Goal: Information Seeking & Learning: Check status

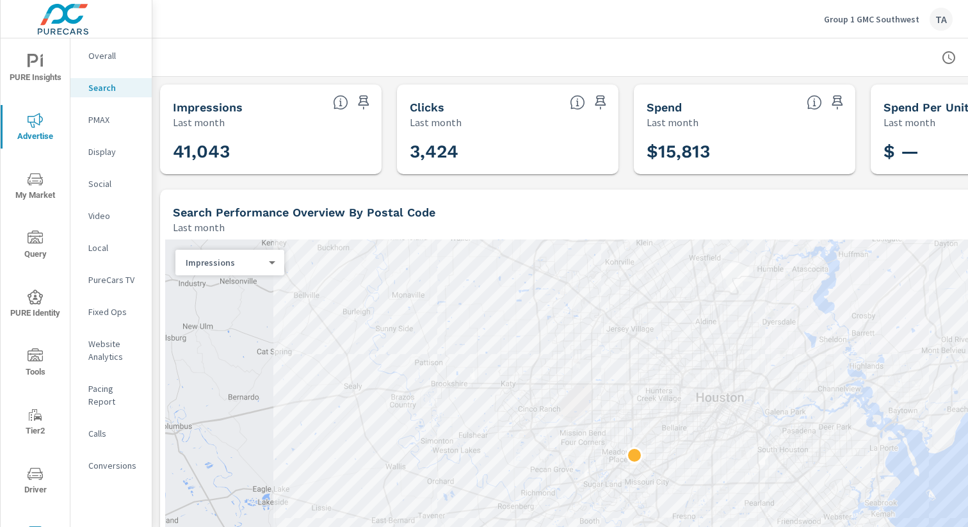
scroll to position [0, 132]
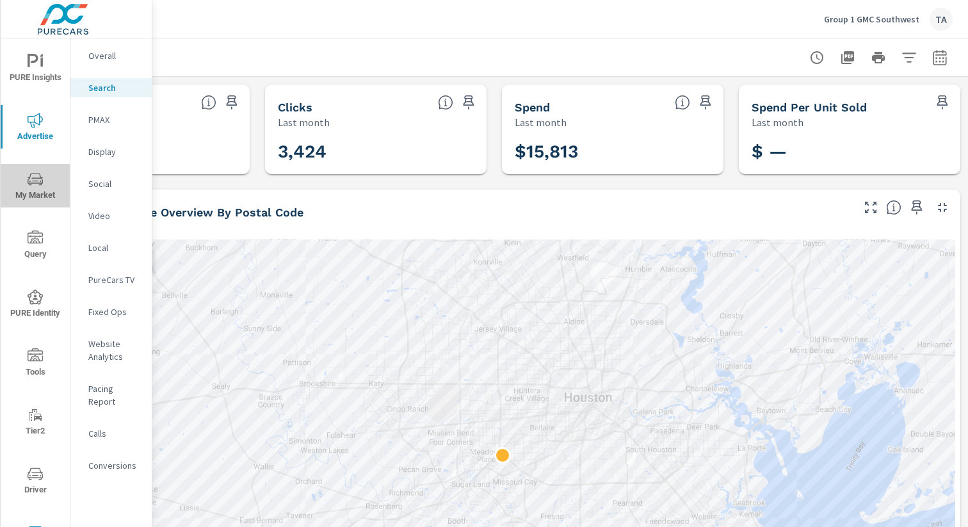
click at [34, 185] on icon "nav menu" at bounding box center [35, 179] width 15 height 15
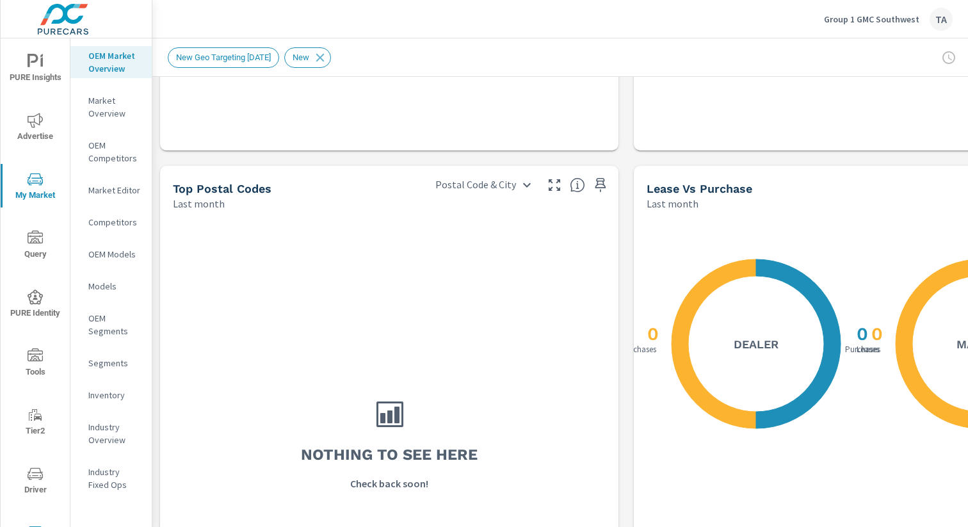
scroll to position [1105, 0]
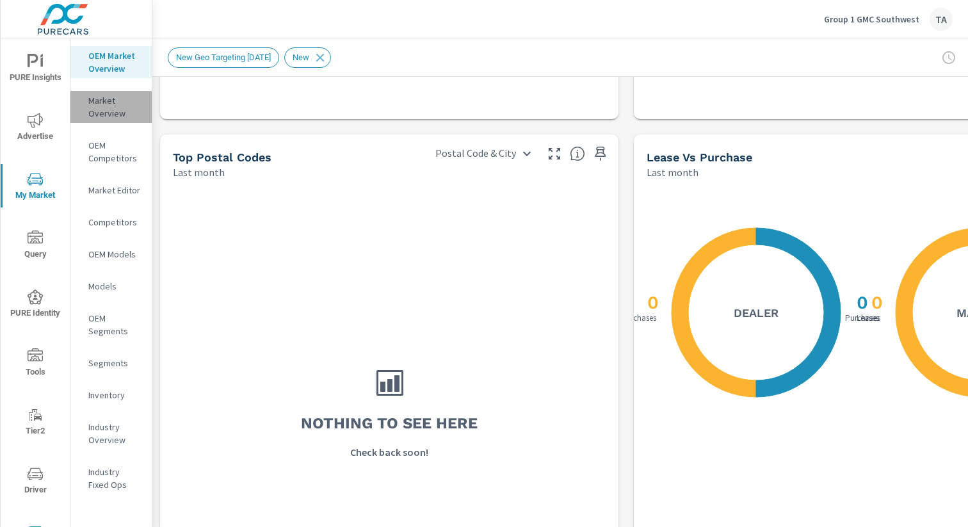
click at [117, 108] on p "Market Overview" at bounding box center [114, 107] width 53 height 26
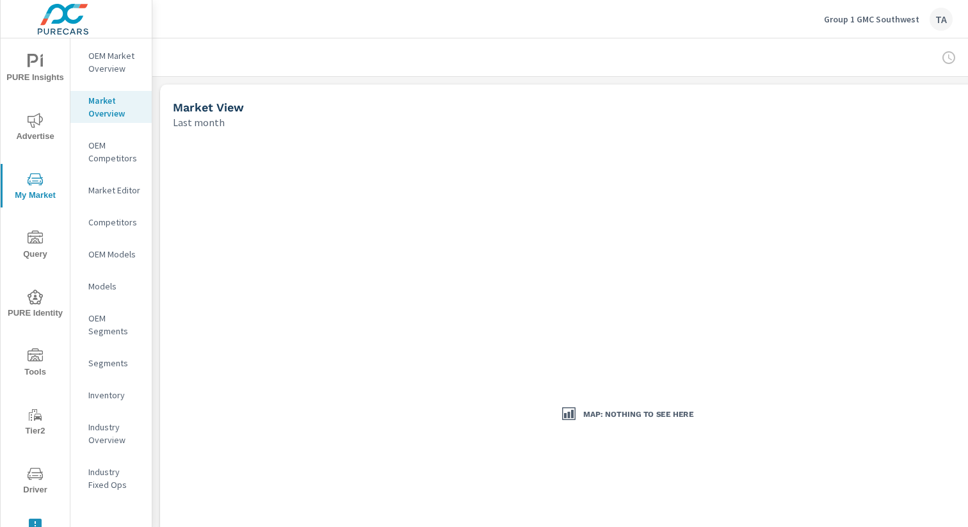
click at [326, 66] on div at bounding box center [626, 57] width 917 height 38
click at [102, 153] on p "OEM Competitors" at bounding box center [114, 152] width 53 height 26
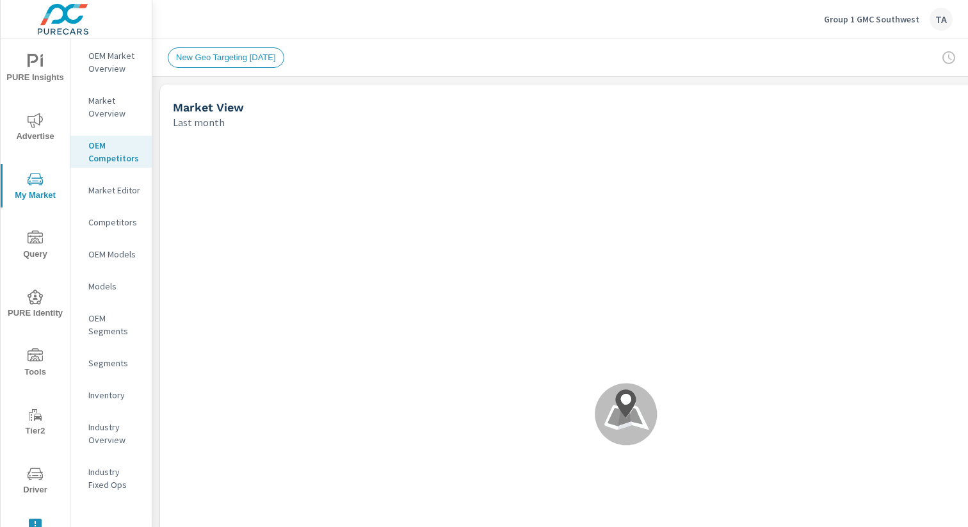
click at [114, 195] on p "Market Editor" at bounding box center [114, 190] width 53 height 13
click at [99, 75] on div "OEM Market Overview" at bounding box center [110, 62] width 81 height 32
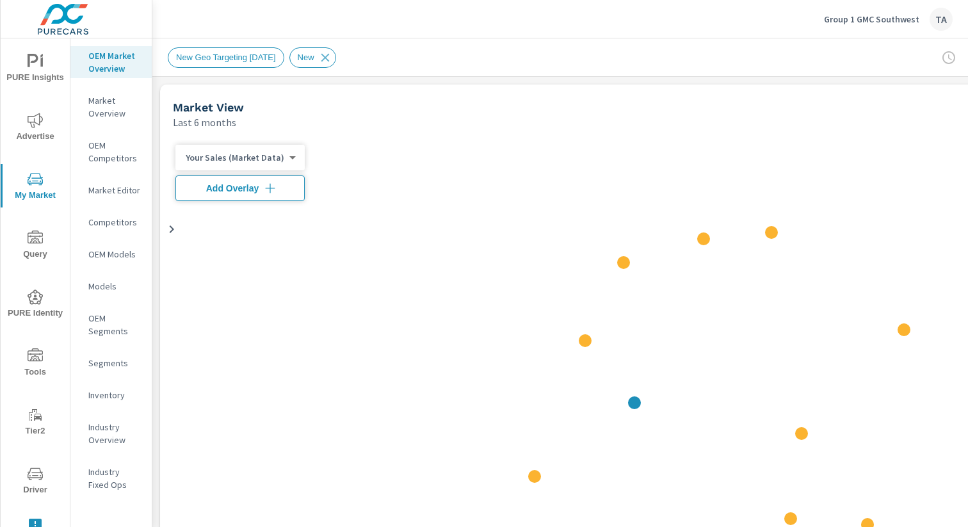
scroll to position [1, 0]
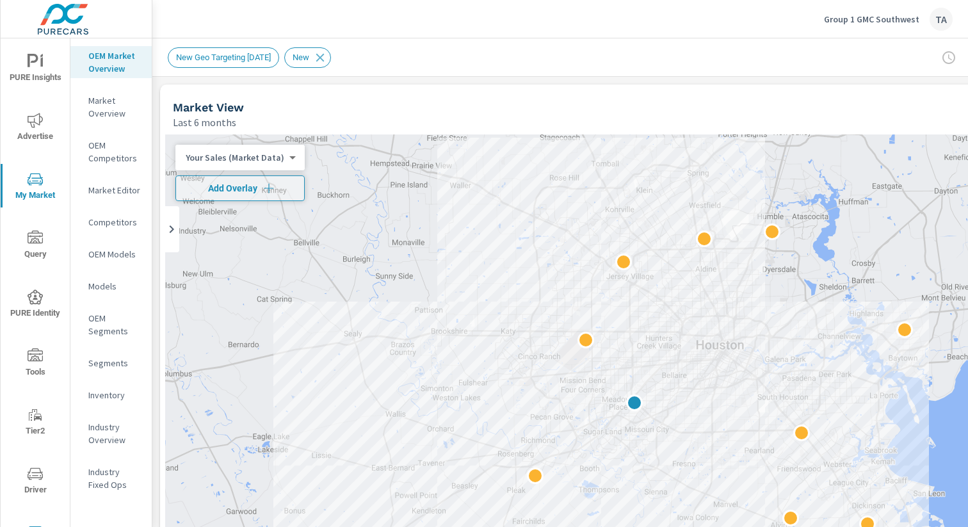
click at [867, 125] on div "Last 6 months" at bounding box center [577, 122] width 809 height 15
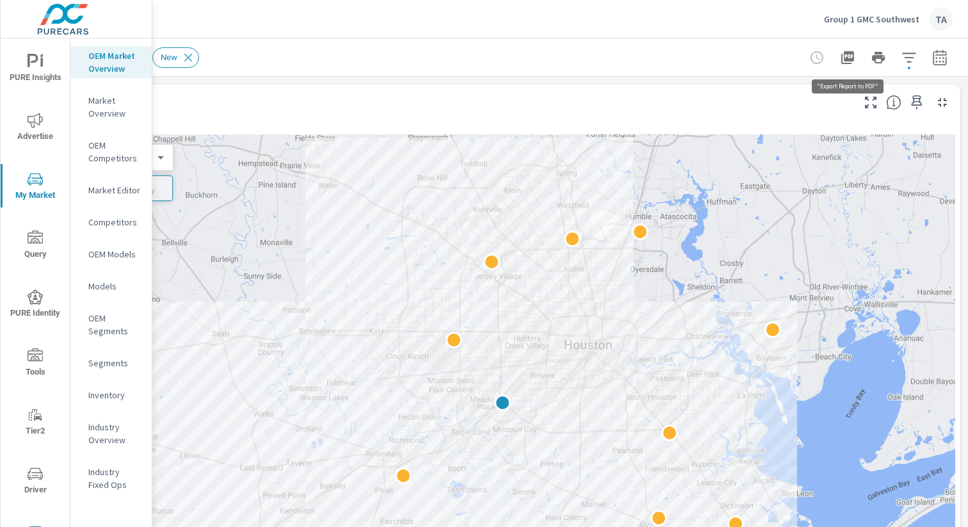
click at [849, 58] on icon "button" at bounding box center [847, 57] width 13 height 13
click at [942, 58] on icon "button" at bounding box center [939, 57] width 15 height 15
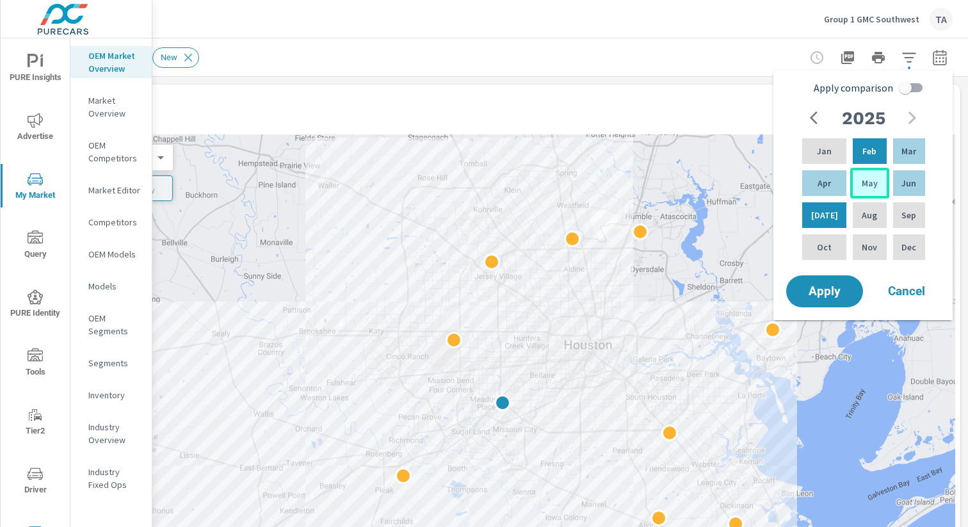
click at [865, 179] on p "May" at bounding box center [870, 183] width 16 height 13
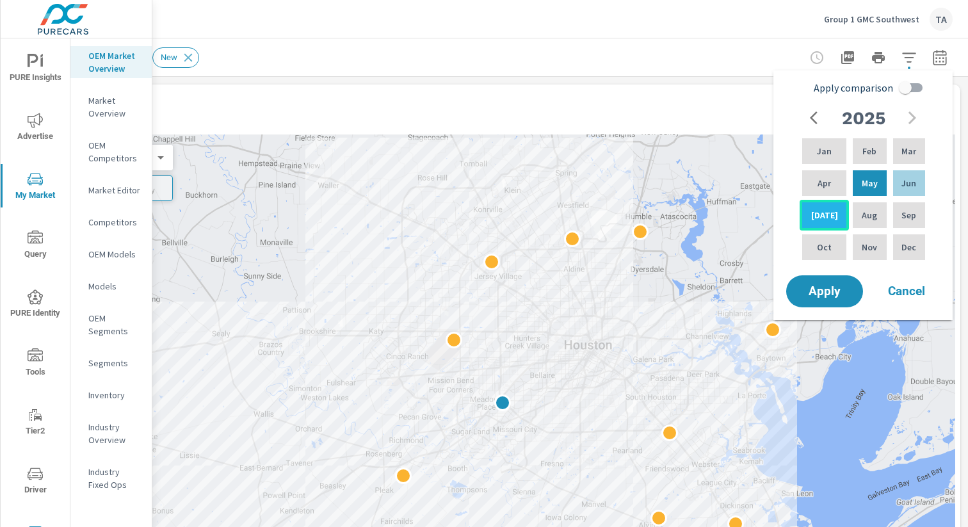
click at [821, 213] on p "Jul" at bounding box center [824, 215] width 27 height 13
click at [826, 294] on span "Apply" at bounding box center [824, 292] width 52 height 12
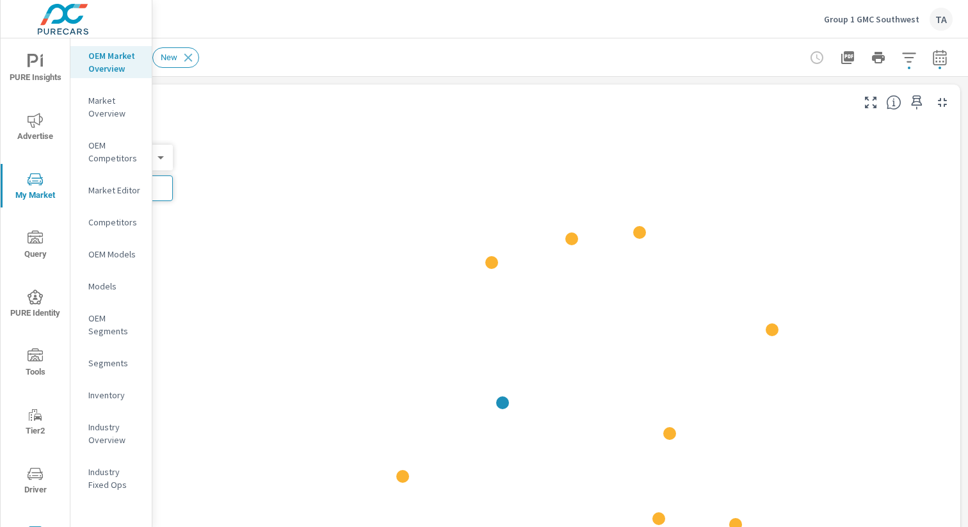
scroll to position [1, 0]
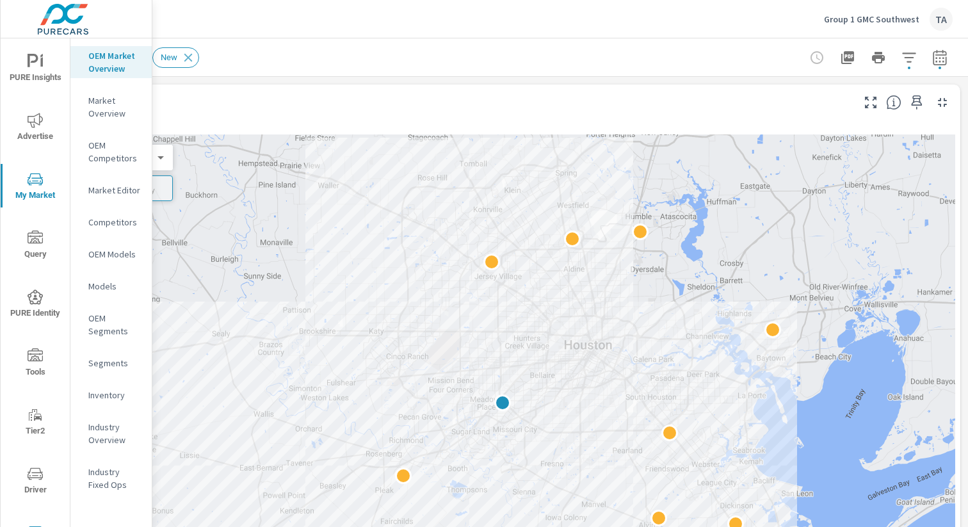
click at [844, 60] on icon "button" at bounding box center [847, 57] width 13 height 13
